Goal: Navigation & Orientation: Find specific page/section

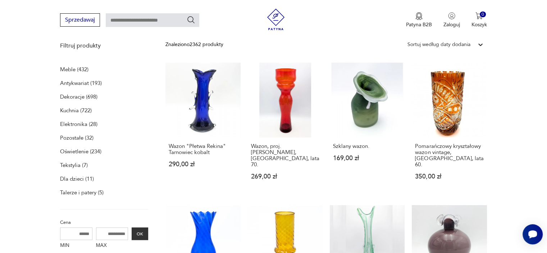
scroll to position [99, 0]
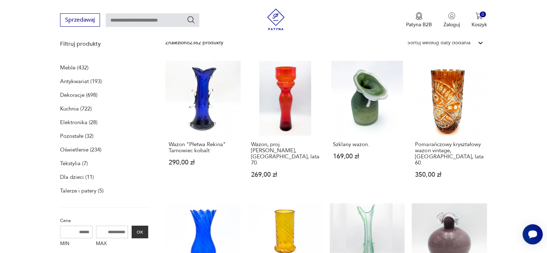
click at [69, 177] on p "Dla dzieci (11)" at bounding box center [77, 177] width 34 height 10
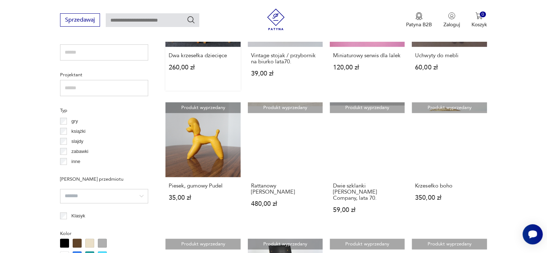
scroll to position [647, 0]
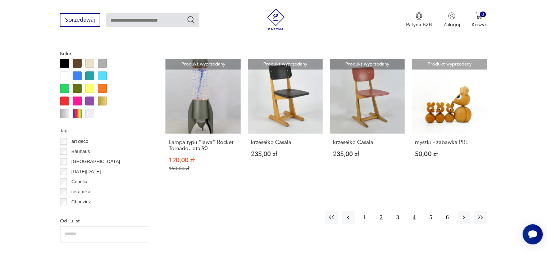
click at [380, 211] on button "2" at bounding box center [381, 217] width 13 height 13
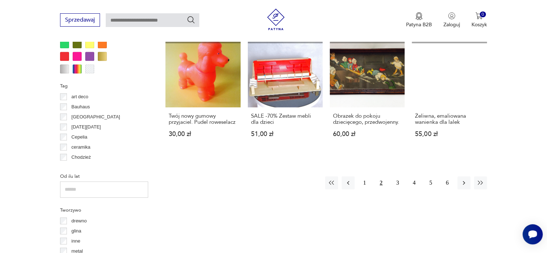
scroll to position [781, 0]
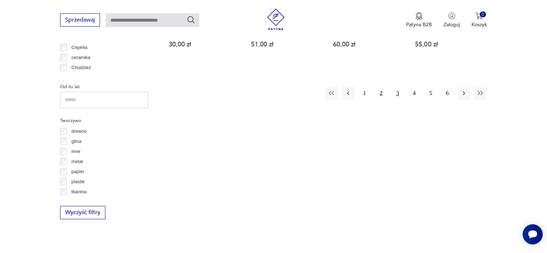
click at [399, 87] on button "3" at bounding box center [397, 93] width 13 height 13
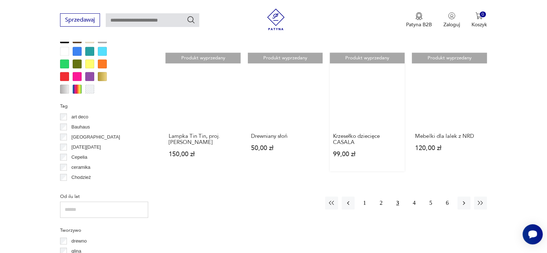
scroll to position [673, 0]
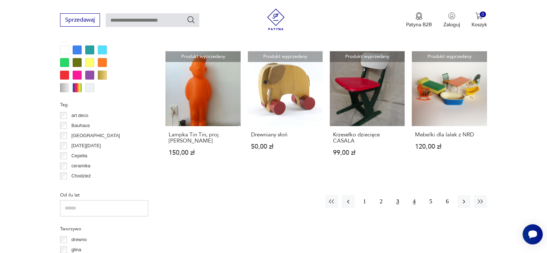
click at [415, 201] on button "4" at bounding box center [414, 201] width 13 height 13
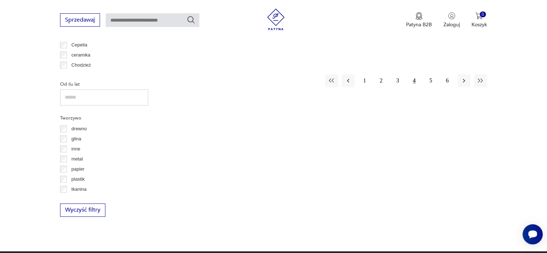
scroll to position [709, 0]
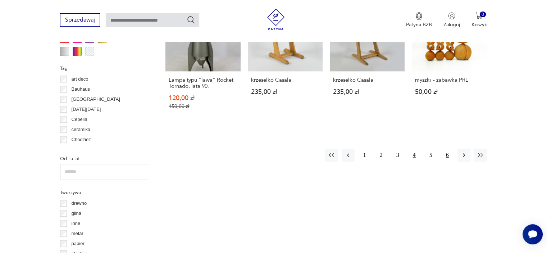
click at [448, 149] on button "6" at bounding box center [447, 155] width 13 height 13
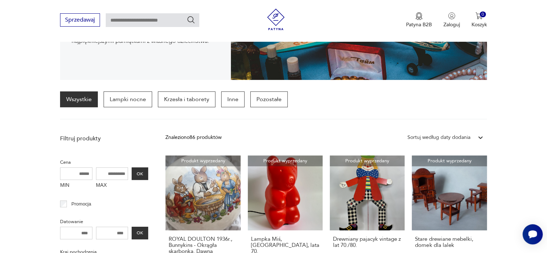
scroll to position [97, 0]
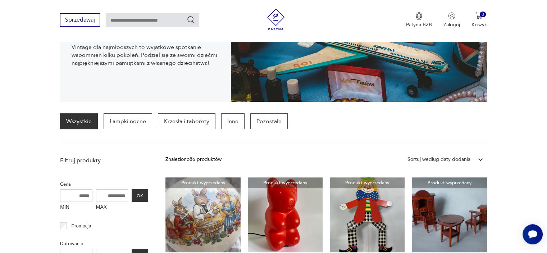
scroll to position [991, 0]
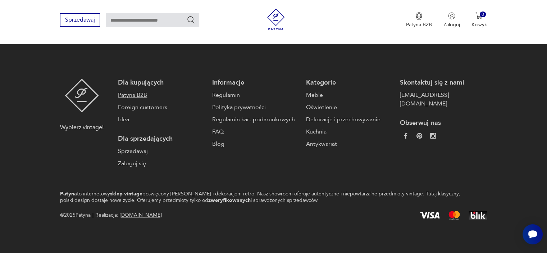
click at [140, 93] on link "Patyna B2B" at bounding box center [161, 95] width 87 height 9
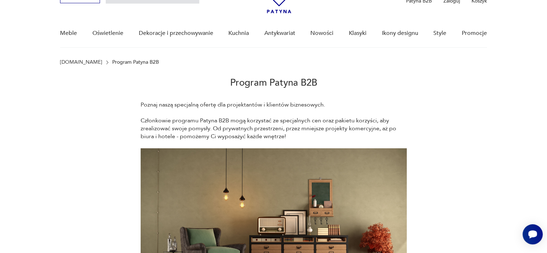
scroll to position [144, 0]
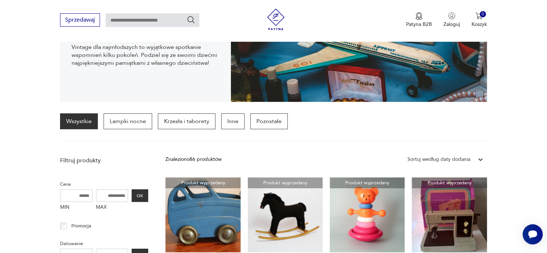
scroll to position [144, 0]
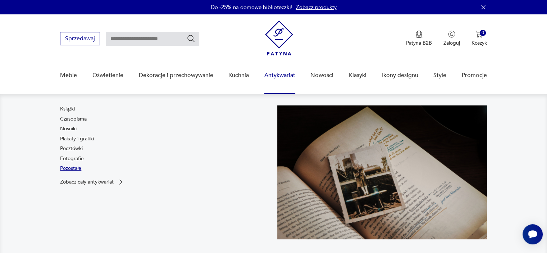
click at [69, 167] on link "Pozostałe" at bounding box center [70, 168] width 21 height 7
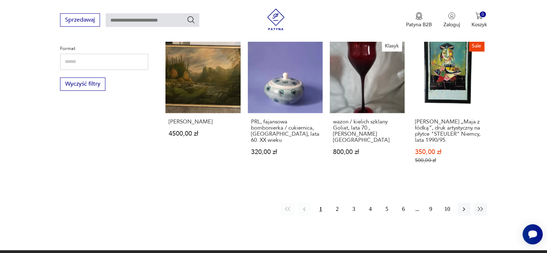
scroll to position [709, 0]
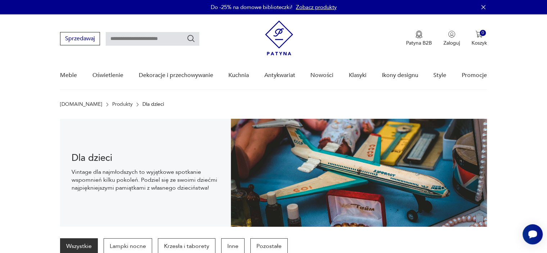
scroll to position [781, 0]
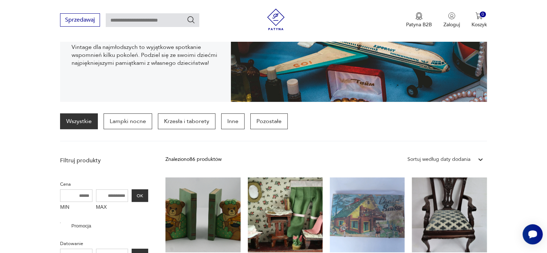
scroll to position [991, 0]
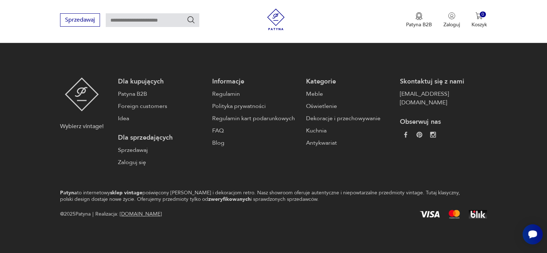
scroll to position [99, 0]
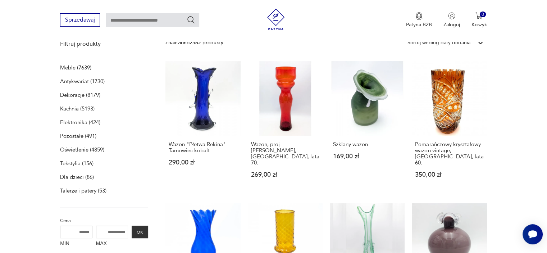
click at [72, 80] on p "Antykwariat (1730)" at bounding box center [82, 81] width 45 height 10
